Goal: Information Seeking & Learning: Check status

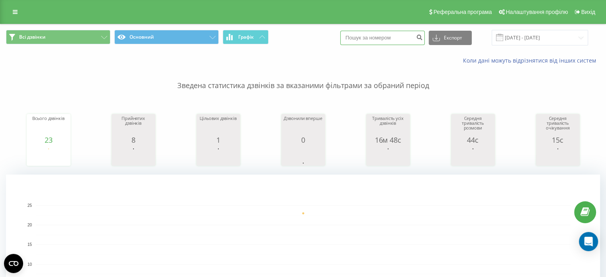
click at [383, 36] on input at bounding box center [382, 38] width 85 height 14
click at [389, 37] on input at bounding box center [382, 38] width 85 height 14
paste input "48783542931"
type input "48783542931"
click at [423, 37] on icon "submit" at bounding box center [419, 36] width 7 height 5
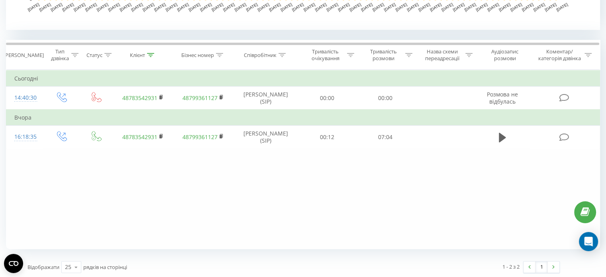
scroll to position [306, 0]
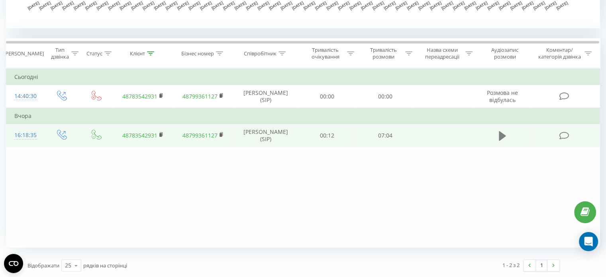
click at [502, 135] on icon at bounding box center [502, 136] width 7 height 10
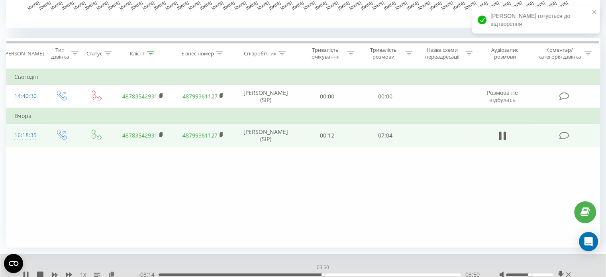
drag, startPoint x: 158, startPoint y: 273, endPoint x: 356, endPoint y: 273, distance: 197.7
click at [325, 273] on div "03:50" at bounding box center [323, 274] width 3 height 3
click at [367, 273] on div "00:00" at bounding box center [310, 274] width 303 height 2
click at [383, 274] on div "04:54" at bounding box center [310, 274] width 303 height 2
click at [403, 273] on div "05:43" at bounding box center [310, 274] width 303 height 2
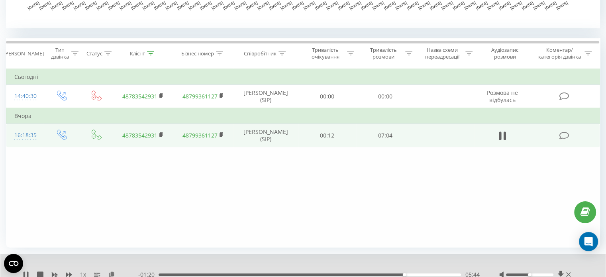
click at [413, 273] on div "05:44" at bounding box center [310, 274] width 303 height 2
click at [25, 273] on icon at bounding box center [25, 274] width 2 height 6
